Goal: Information Seeking & Learning: Learn about a topic

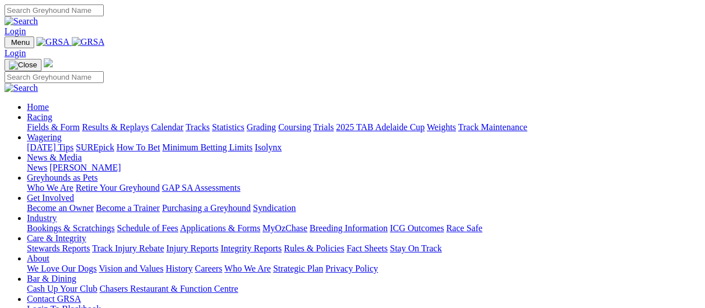
click at [136, 122] on link "Results & Replays" at bounding box center [115, 127] width 67 height 10
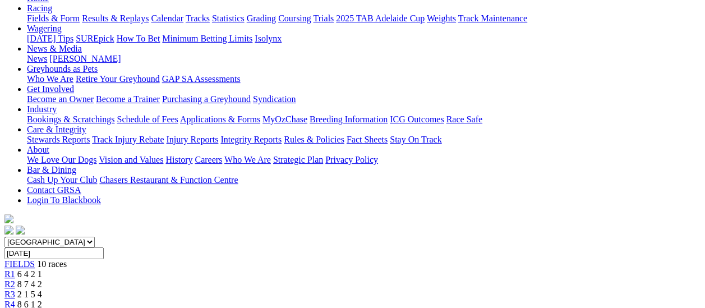
scroll to position [112, 0]
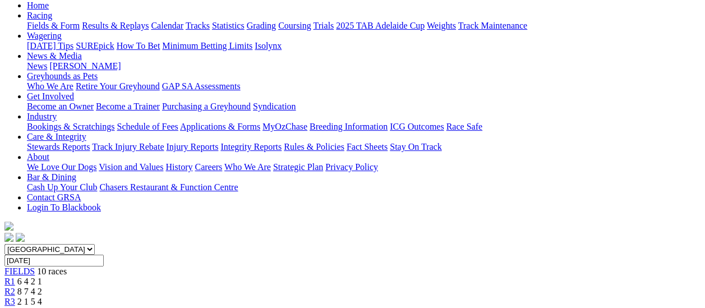
scroll to position [112, 0]
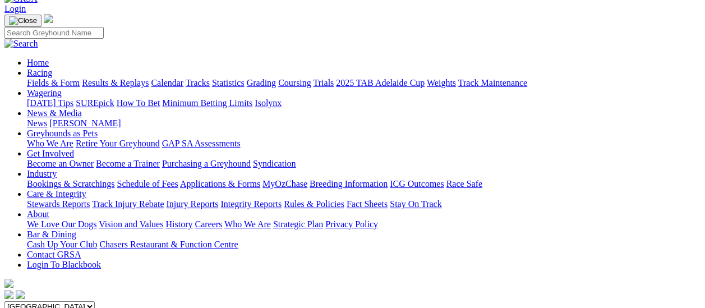
scroll to position [56, 0]
